Goal: Task Accomplishment & Management: Manage account settings

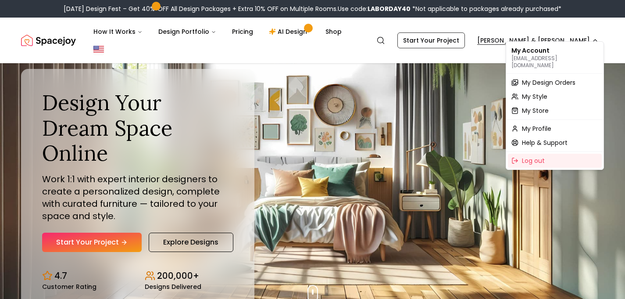
click at [539, 78] on span "My Design Orders" at bounding box center [549, 82] width 54 height 9
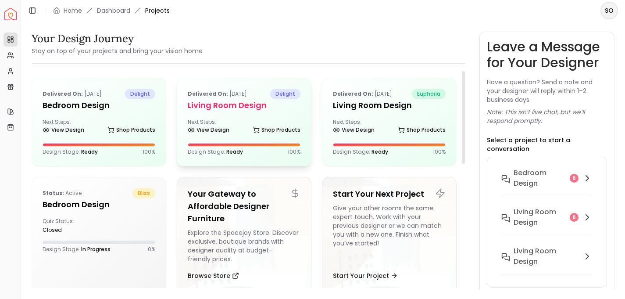
click at [232, 111] on h5 "Living Room design" at bounding box center [244, 105] width 113 height 12
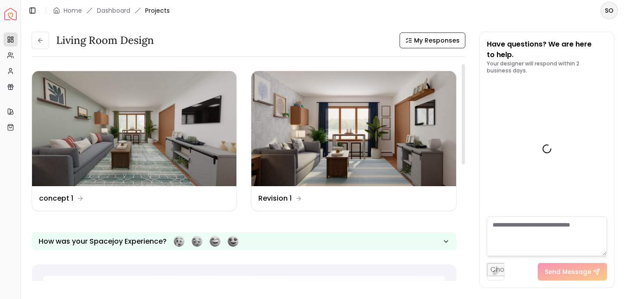
scroll to position [1153, 0]
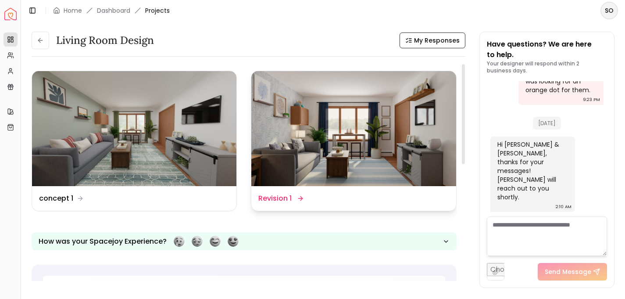
click at [335, 131] on img at bounding box center [353, 128] width 204 height 115
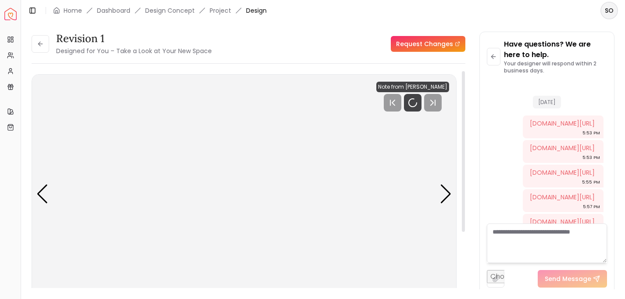
scroll to position [1146, 0]
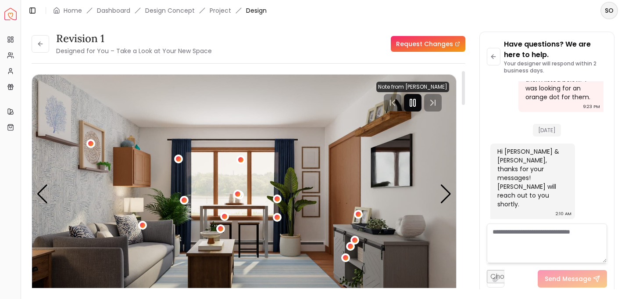
click at [412, 104] on rect "Pause" at bounding box center [411, 102] width 2 height 7
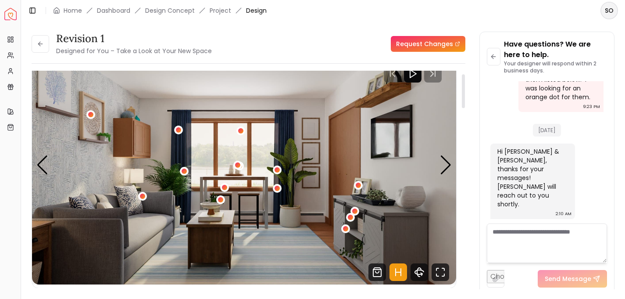
scroll to position [33, 0]
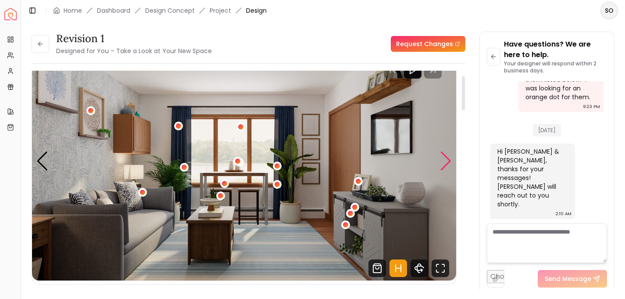
click at [446, 164] on div "Next slide" at bounding box center [446, 160] width 12 height 19
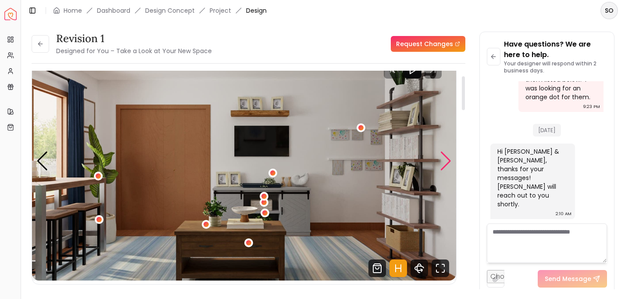
click at [446, 164] on div "Next slide" at bounding box center [446, 160] width 12 height 19
